Goal: Information Seeking & Learning: Learn about a topic

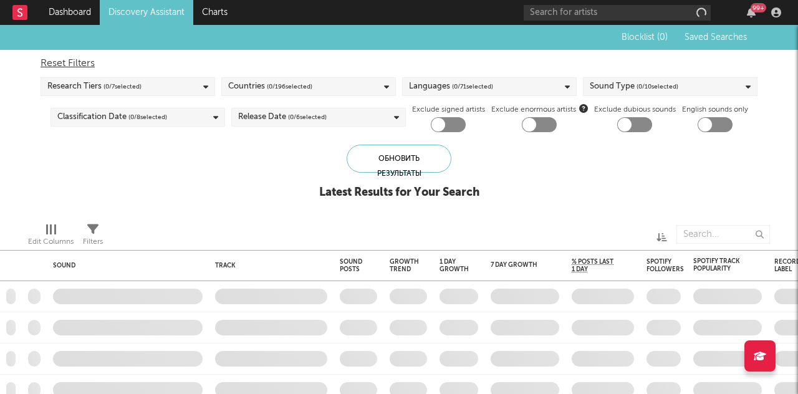
checkbox input "true"
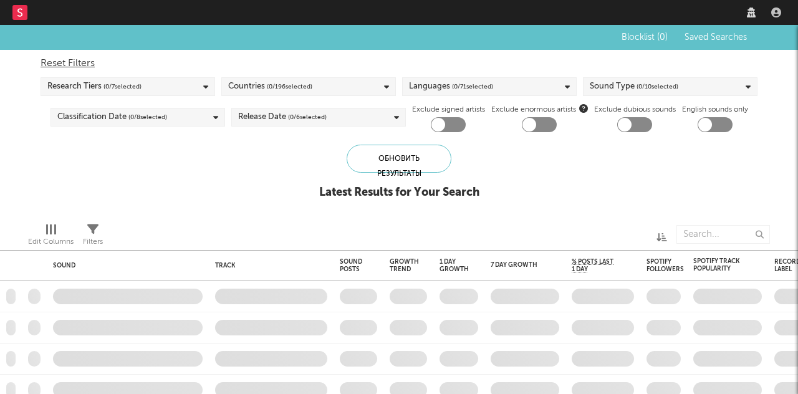
checkbox input "true"
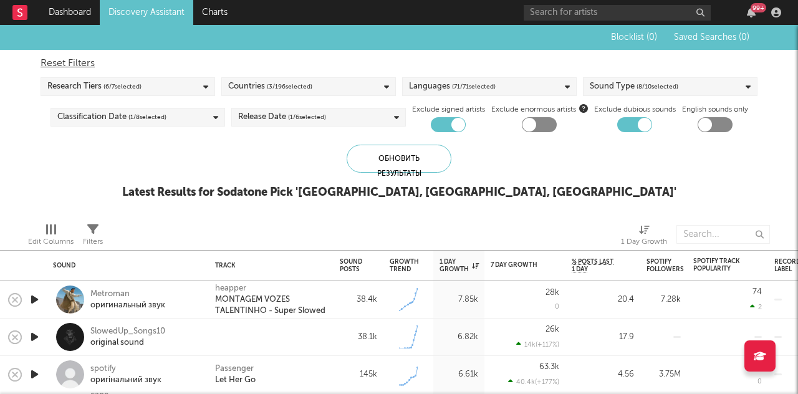
click at [435, 188] on div "Latest Results for Sodatone Pick ' Russia, Ukraine, Belarus '" at bounding box center [399, 192] width 554 height 15
click at [480, 193] on div "Latest Results for Sodatone Pick ' Russia, Ukraine, Belarus '" at bounding box center [399, 192] width 554 height 15
click at [535, 188] on div "Latest Results for Sodatone Pick ' Russia, Ukraine, Belarus '" at bounding box center [399, 192] width 554 height 15
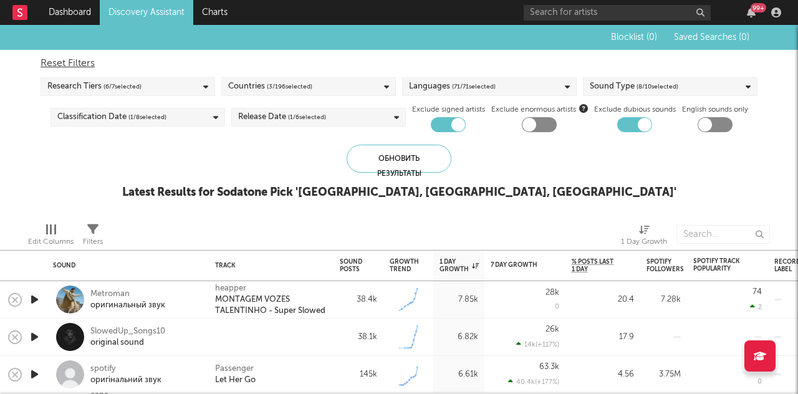
click at [535, 188] on div "Latest Results for Sodatone Pick ' Russia, Ukraine, Belarus '" at bounding box center [399, 192] width 554 height 15
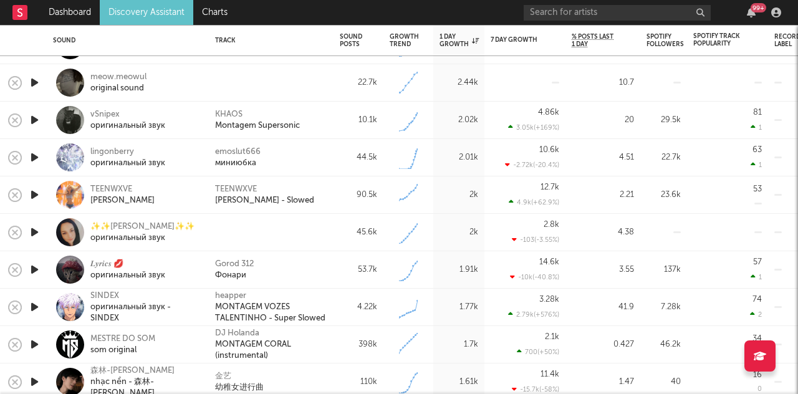
click at [36, 195] on icon "button" at bounding box center [34, 195] width 13 height 16
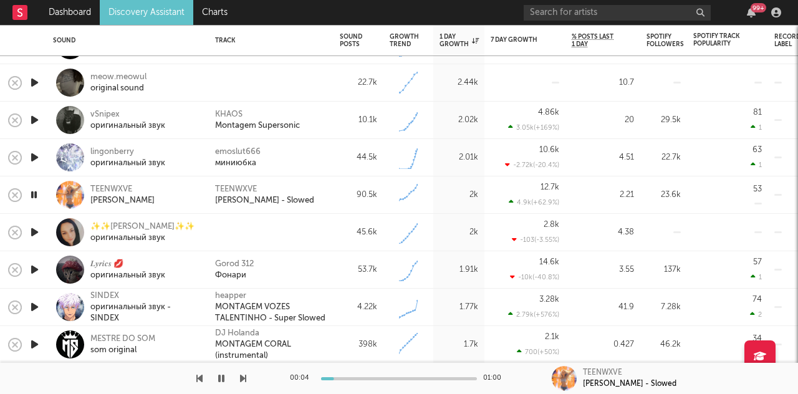
click at [33, 195] on icon "button" at bounding box center [34, 195] width 12 height 16
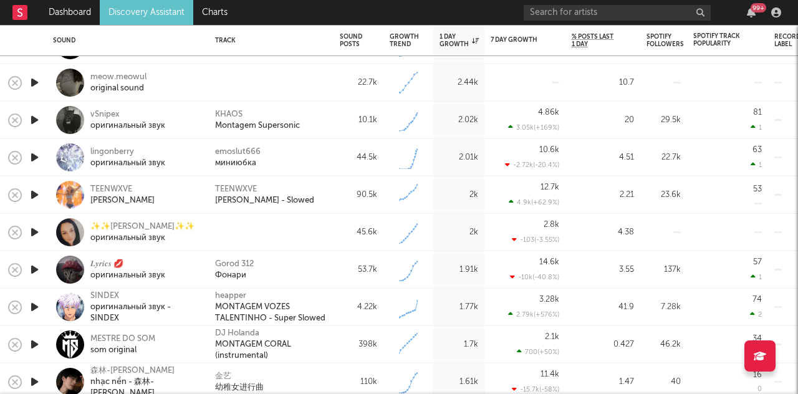
click at [33, 158] on icon "button" at bounding box center [34, 158] width 13 height 16
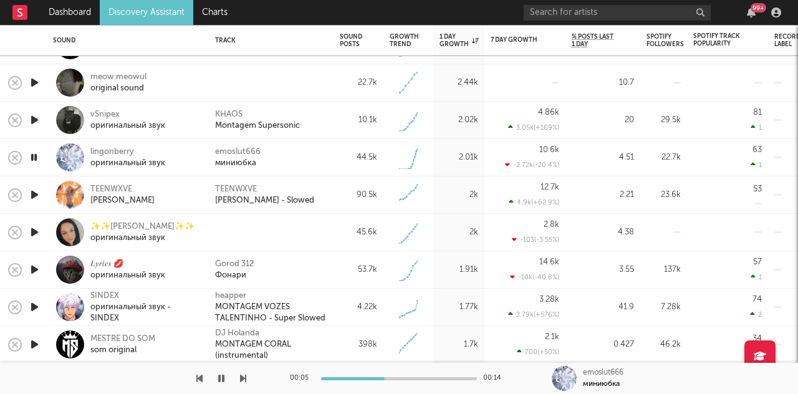
click at [457, 185] on div "2k" at bounding box center [458, 195] width 51 height 37
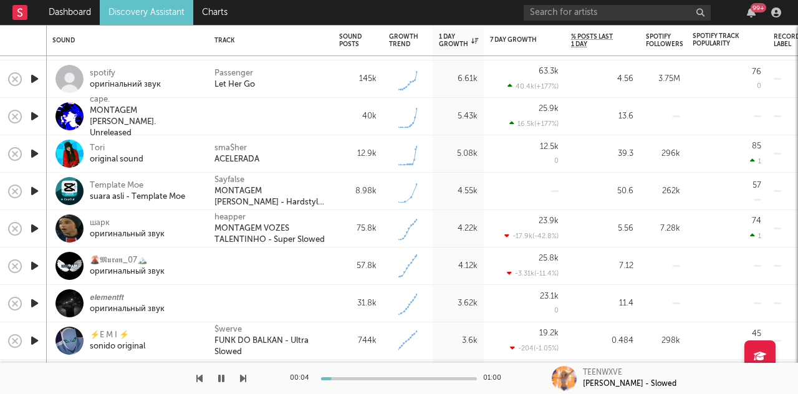
click at [224, 377] on icon "button" at bounding box center [221, 379] width 6 height 10
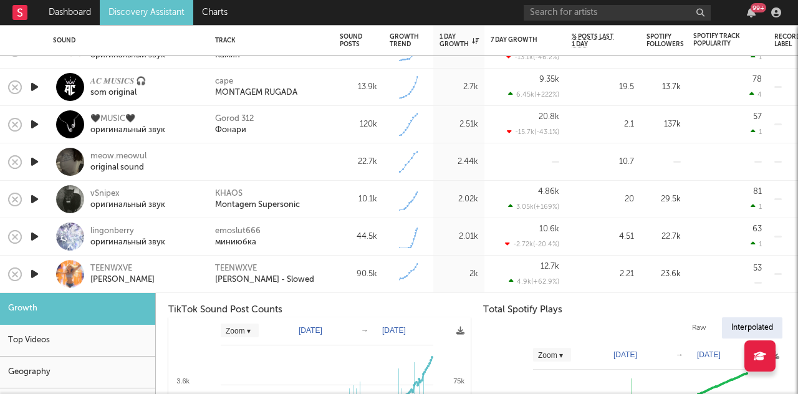
click at [32, 311] on div "Growth" at bounding box center [77, 309] width 155 height 32
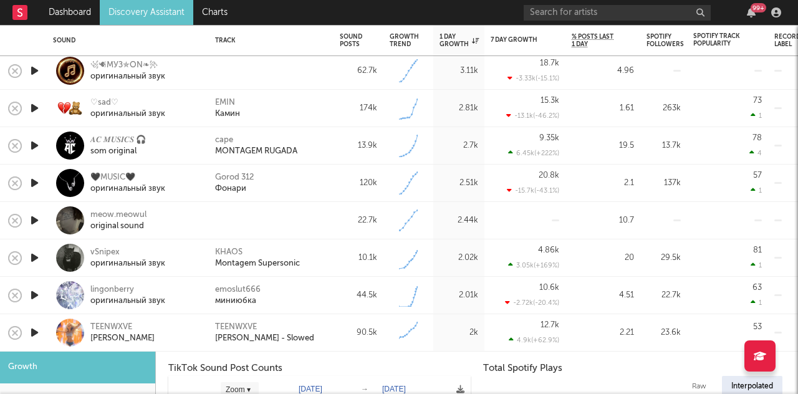
click at [84, 362] on div "Growth" at bounding box center [77, 368] width 155 height 32
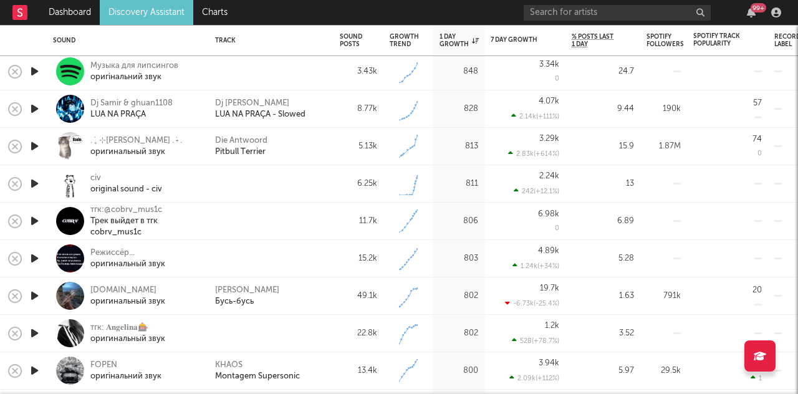
click at [33, 258] on icon "button" at bounding box center [34, 259] width 13 height 16
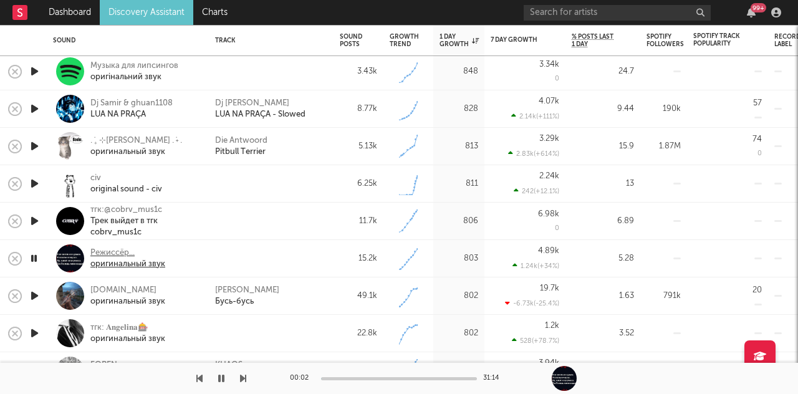
click at [104, 252] on div "Режиссёр..." at bounding box center [127, 253] width 75 height 11
click at [34, 259] on icon "button" at bounding box center [34, 259] width 12 height 16
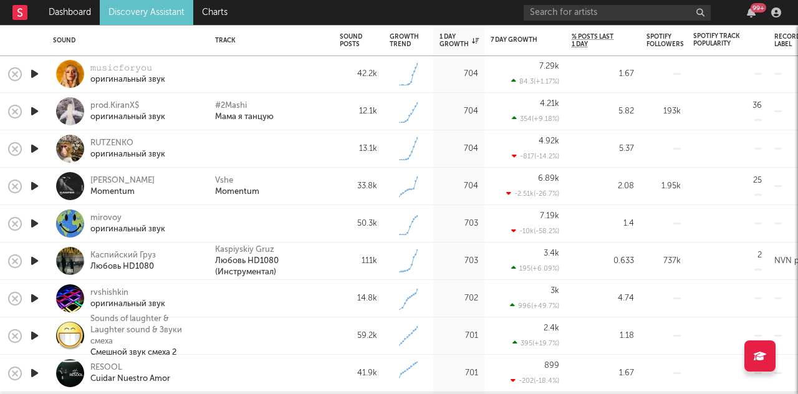
click at [34, 221] on icon "button" at bounding box center [34, 224] width 13 height 16
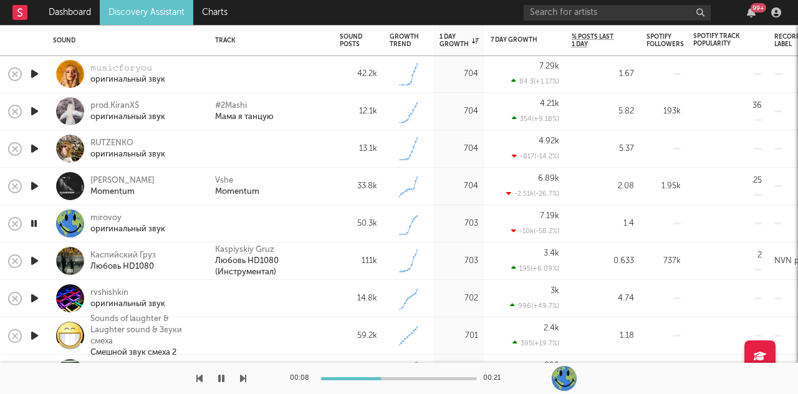
click at [31, 224] on icon "button" at bounding box center [34, 224] width 12 height 16
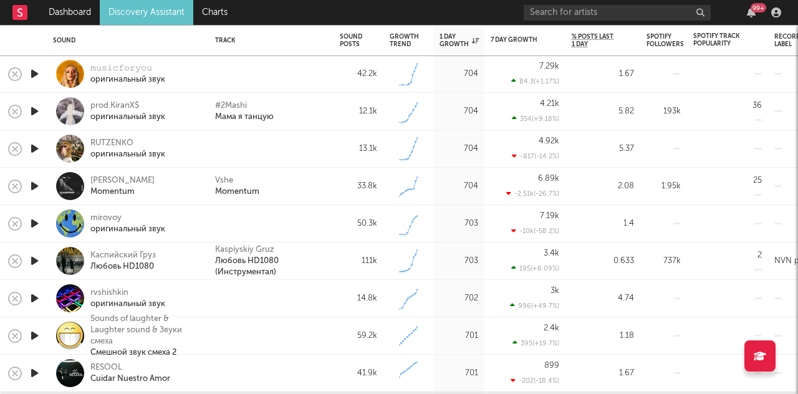
click at [304, 175] on div "Vshe Momentum" at bounding box center [271, 186] width 112 height 22
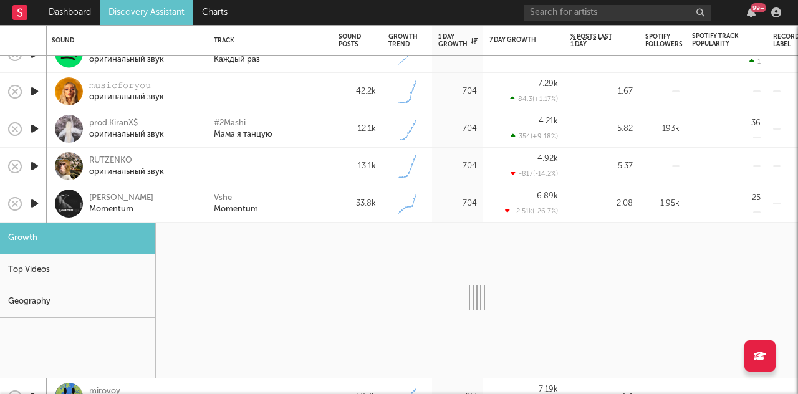
click at [39, 241] on div "Growth" at bounding box center [77, 239] width 155 height 32
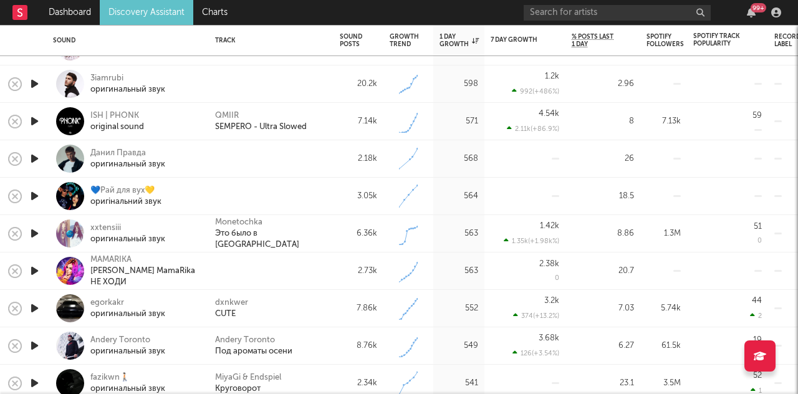
click at [35, 122] on icon "button" at bounding box center [34, 122] width 13 height 16
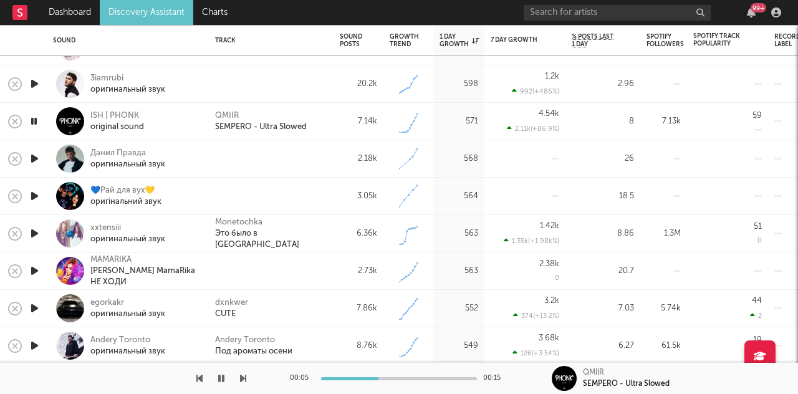
click at [36, 153] on icon "button" at bounding box center [34, 159] width 13 height 16
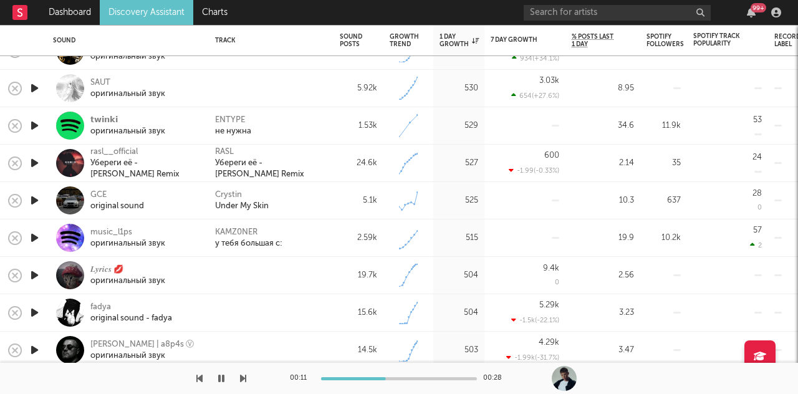
click at [34, 276] on icon "button" at bounding box center [34, 276] width 13 height 16
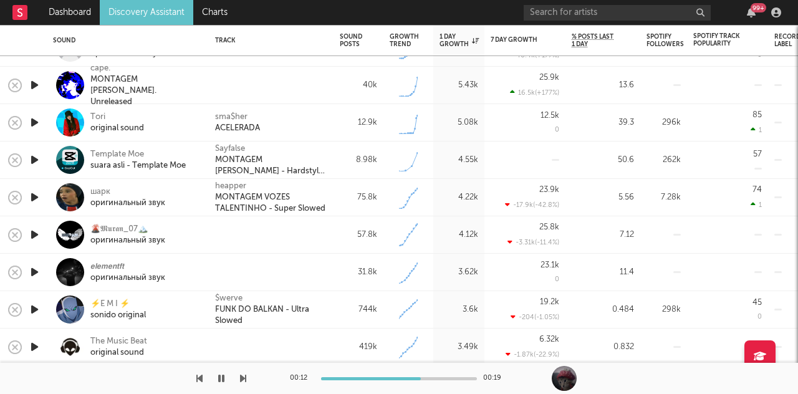
click at [31, 237] on icon "button" at bounding box center [34, 235] width 13 height 16
click at [33, 269] on icon "button" at bounding box center [34, 272] width 13 height 16
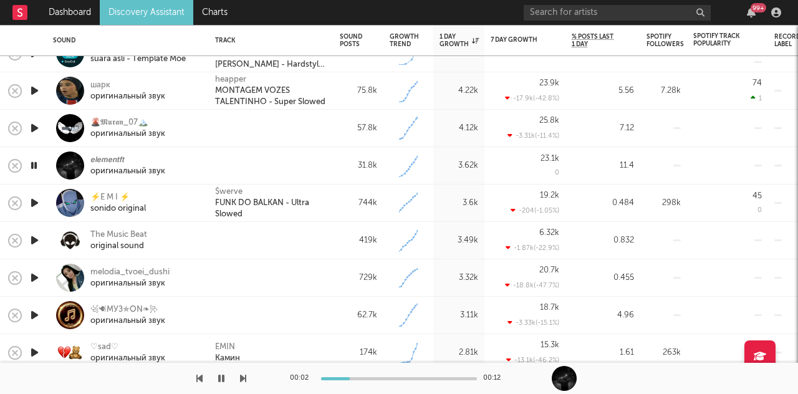
click at [38, 240] on icon "button" at bounding box center [34, 241] width 13 height 16
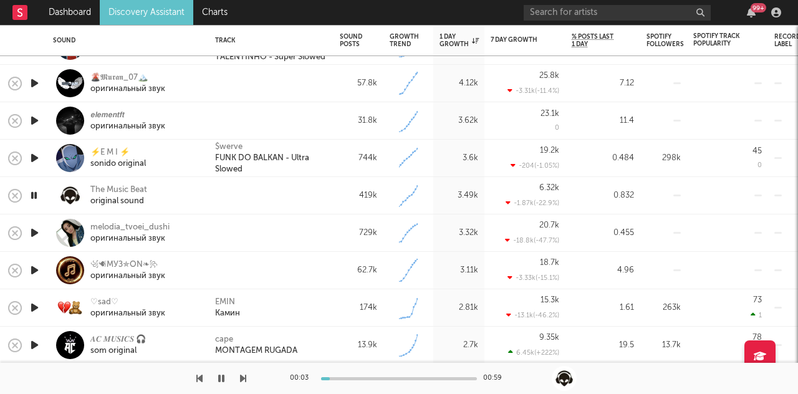
click at [34, 233] on icon "button" at bounding box center [34, 233] width 13 height 16
click at [34, 232] on icon "button" at bounding box center [34, 233] width 12 height 16
